Goal: Find specific page/section: Find specific page/section

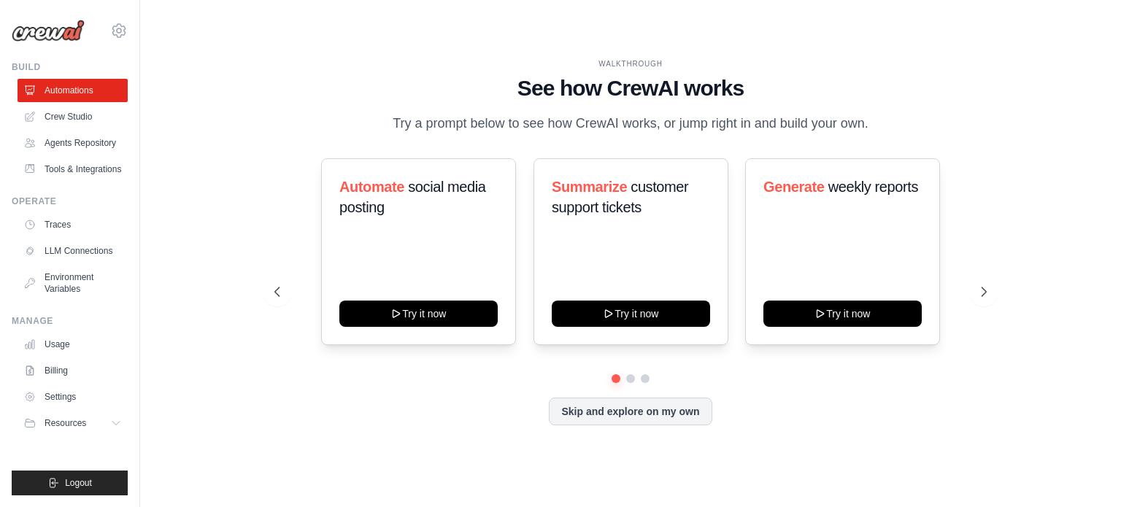
click at [128, 29] on div "[PERSON_NAME][EMAIL_ADDRESS][DOMAIN_NAME] AB InBev - GHQ Your organization Jet …" at bounding box center [70, 253] width 140 height 507
click at [121, 34] on icon at bounding box center [119, 31] width 18 height 18
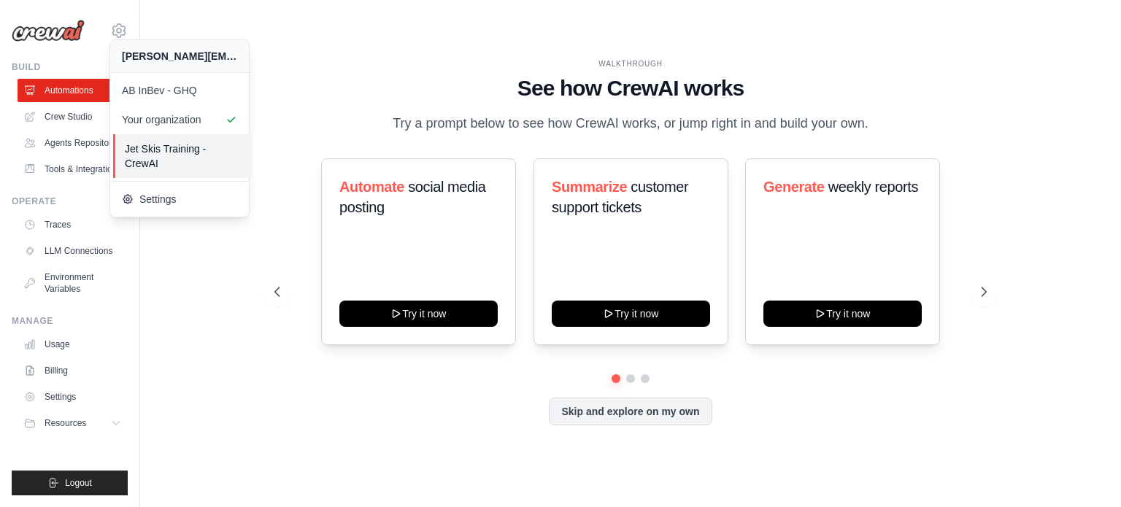
click at [179, 153] on span "Jet Skis Training - CrewAI" at bounding box center [182, 156] width 115 height 29
